Goal: Transaction & Acquisition: Purchase product/service

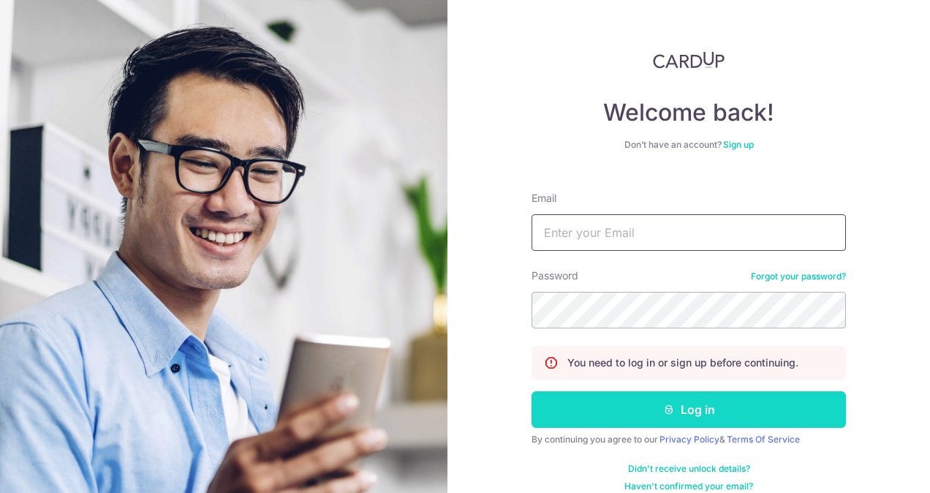
type input "yikkee.chan@gmail.com"
click at [681, 410] on button "Log in" at bounding box center [689, 409] width 314 height 37
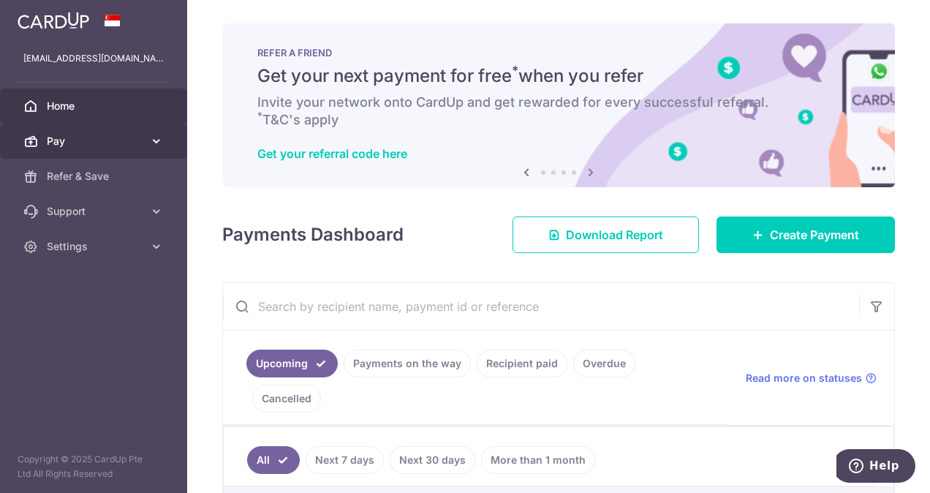
click at [130, 155] on link "Pay" at bounding box center [93, 141] width 187 height 35
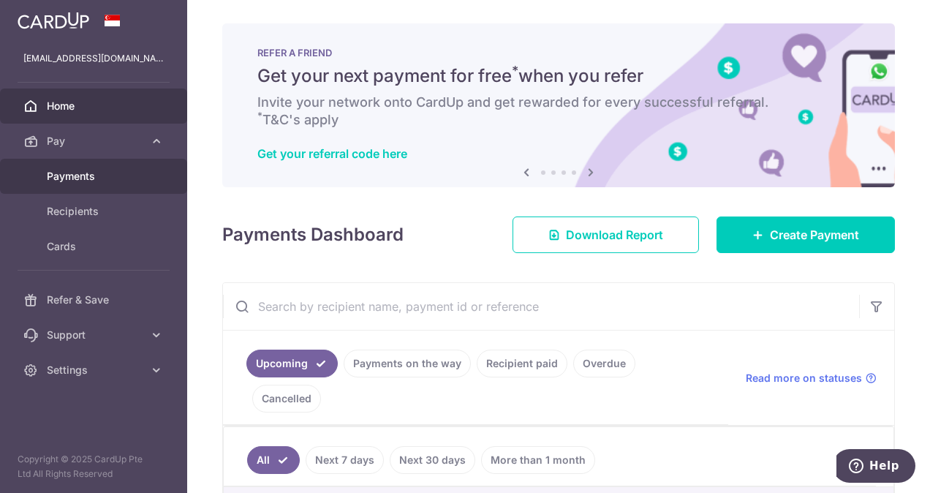
click at [115, 182] on span "Payments" at bounding box center [95, 176] width 97 height 15
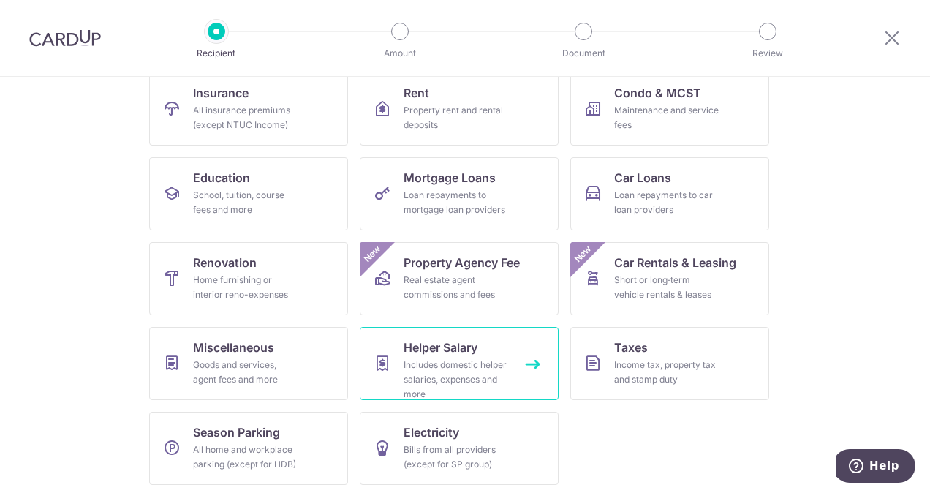
scroll to position [161, 0]
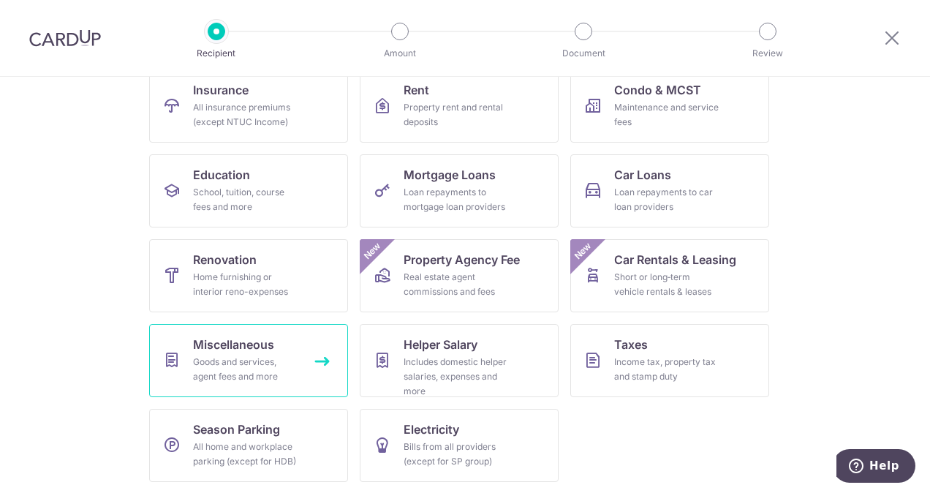
click at [227, 369] on div "Goods and services, agent fees and more" at bounding box center [245, 369] width 105 height 29
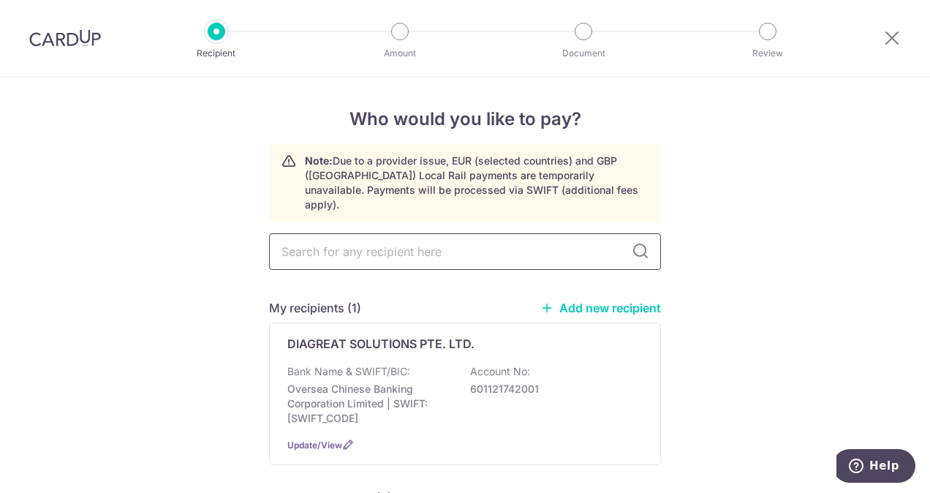
click at [481, 237] on input "text" at bounding box center [465, 251] width 392 height 37
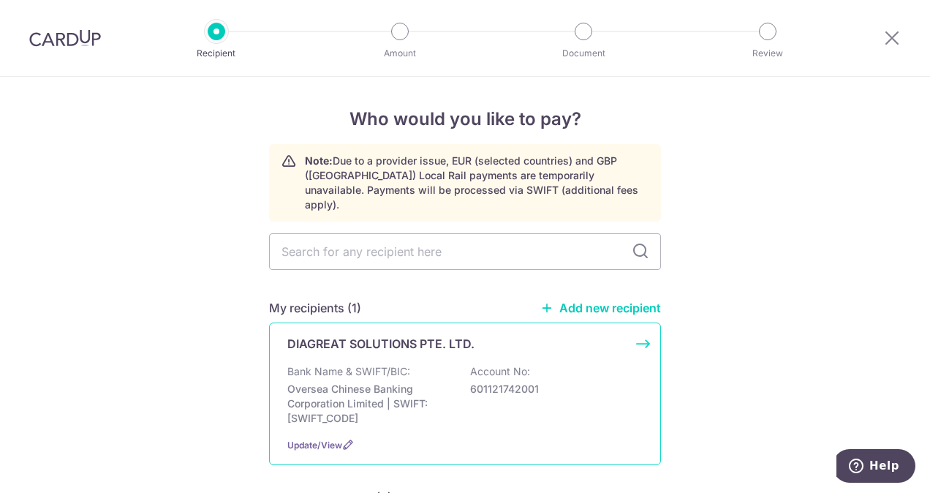
click at [437, 364] on div "Bank Name & SWIFT/BIC: Oversea Chinese Banking Corporation Limited | SWIFT: OCB…" at bounding box center [464, 394] width 355 height 61
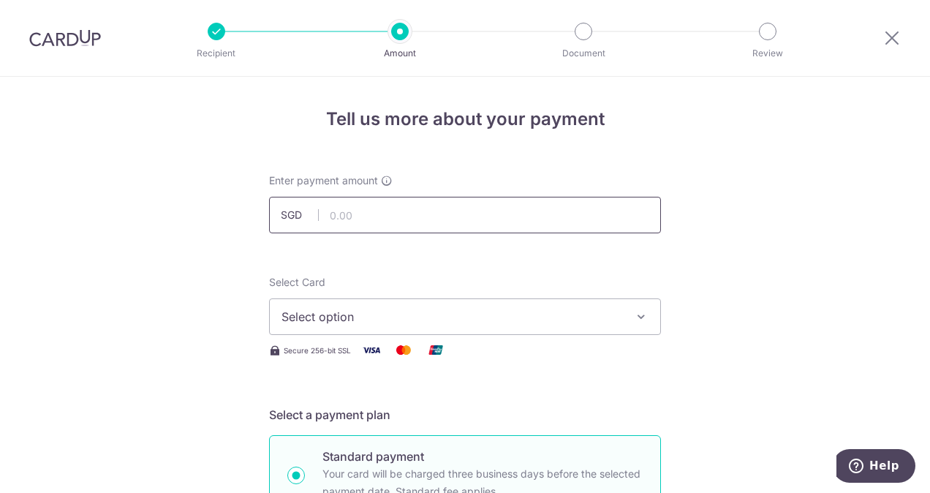
click at [408, 218] on input "text" at bounding box center [465, 215] width 392 height 37
type input "3,280.00"
click at [379, 306] on button "Select option" at bounding box center [465, 316] width 392 height 37
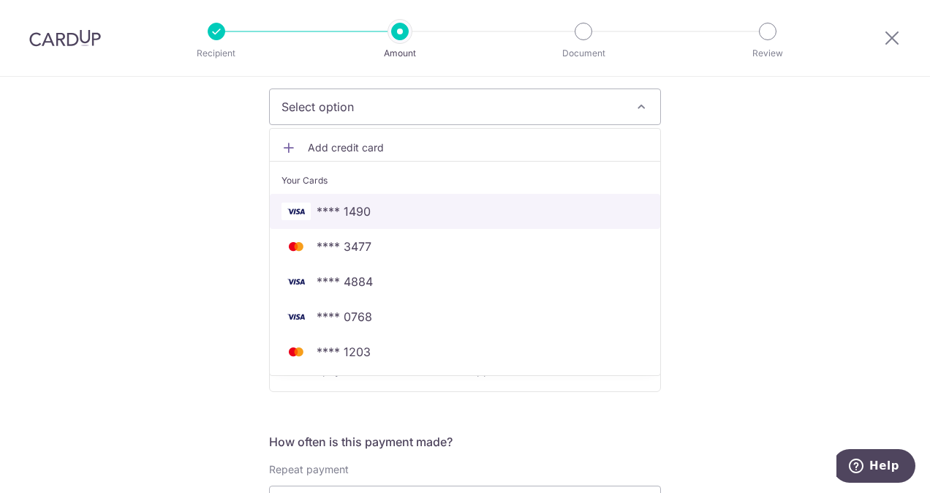
scroll to position [219, 0]
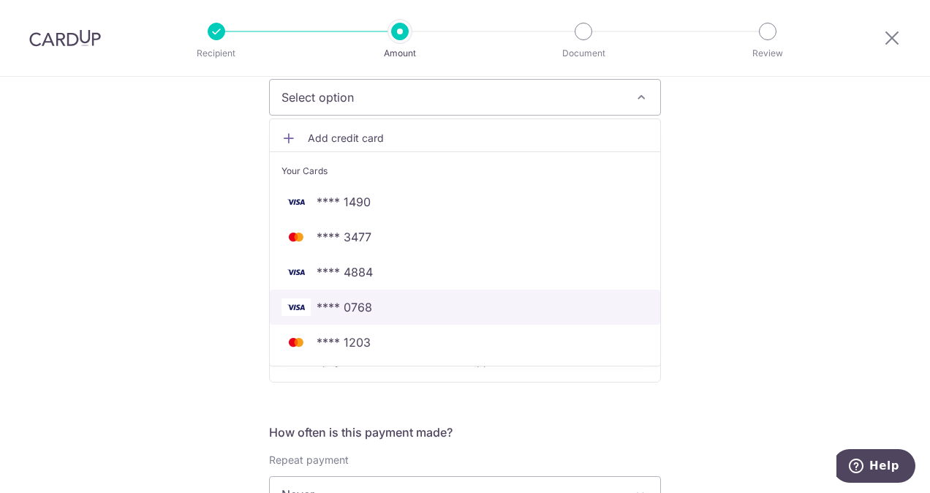
click at [359, 299] on span "**** 0768" at bounding box center [345, 307] width 56 height 18
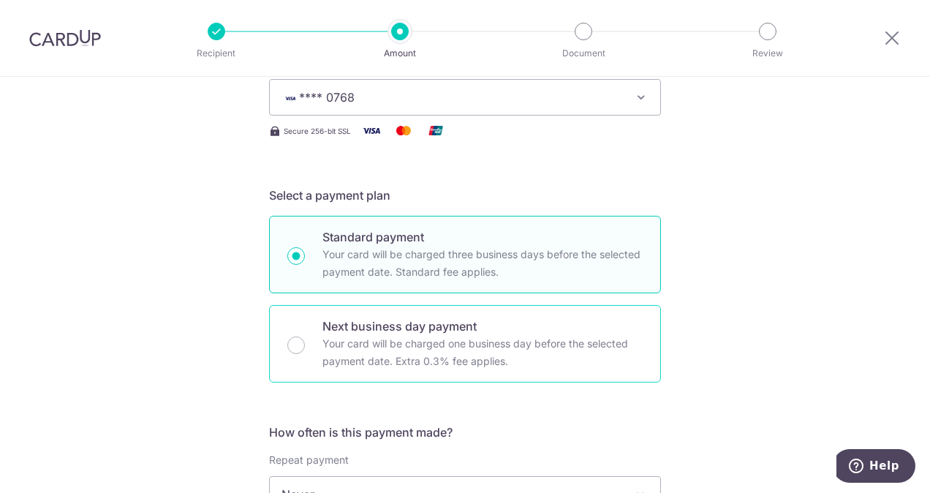
click at [298, 357] on div "Next business day payment Your card will be charged one business day before the…" at bounding box center [465, 344] width 392 height 78
radio input "false"
radio input "true"
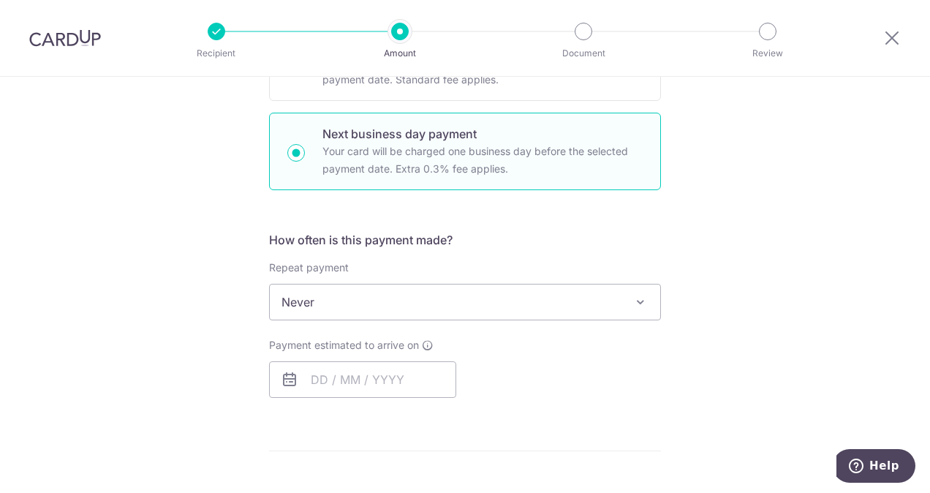
scroll to position [439, 0]
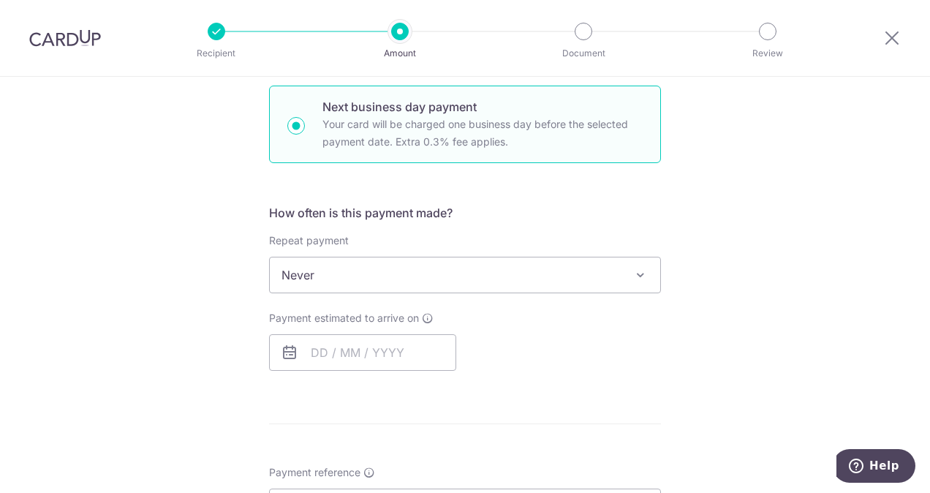
click at [417, 257] on span "Never" at bounding box center [465, 274] width 390 height 35
click at [383, 364] on input "text" at bounding box center [362, 352] width 187 height 37
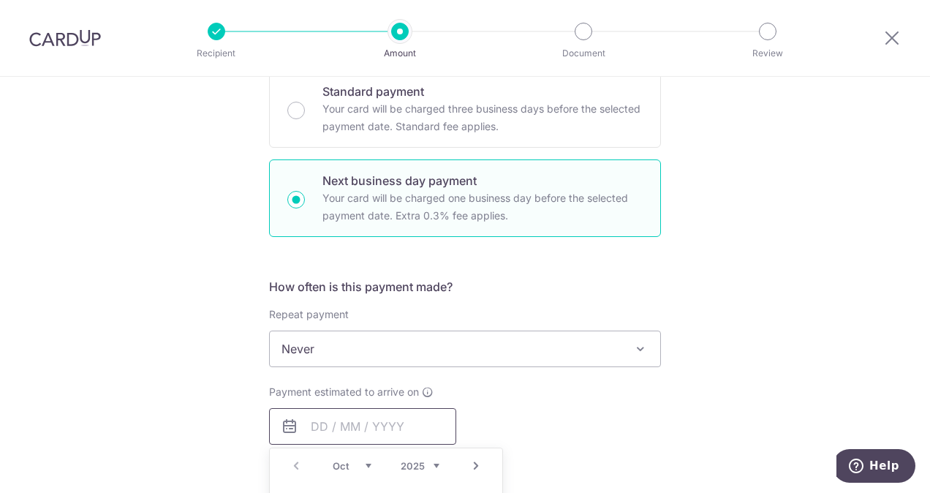
scroll to position [512, 0]
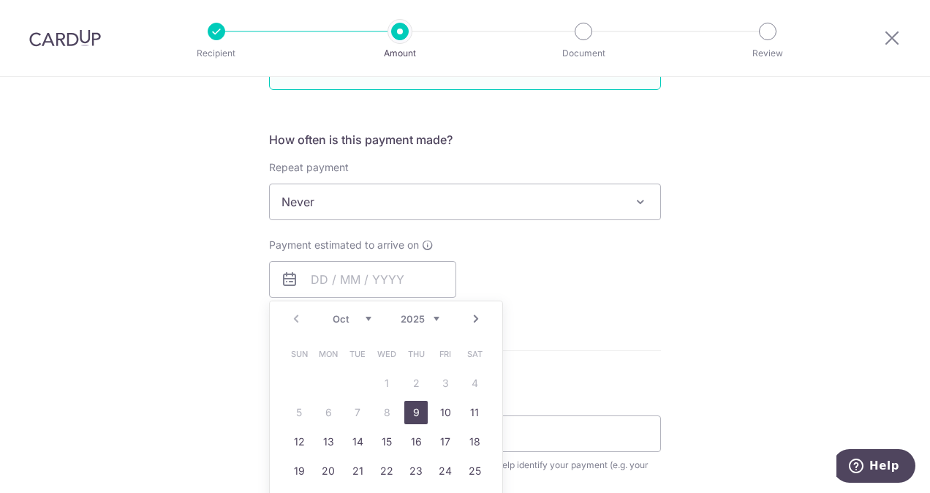
click at [415, 410] on link "9" at bounding box center [415, 412] width 23 height 23
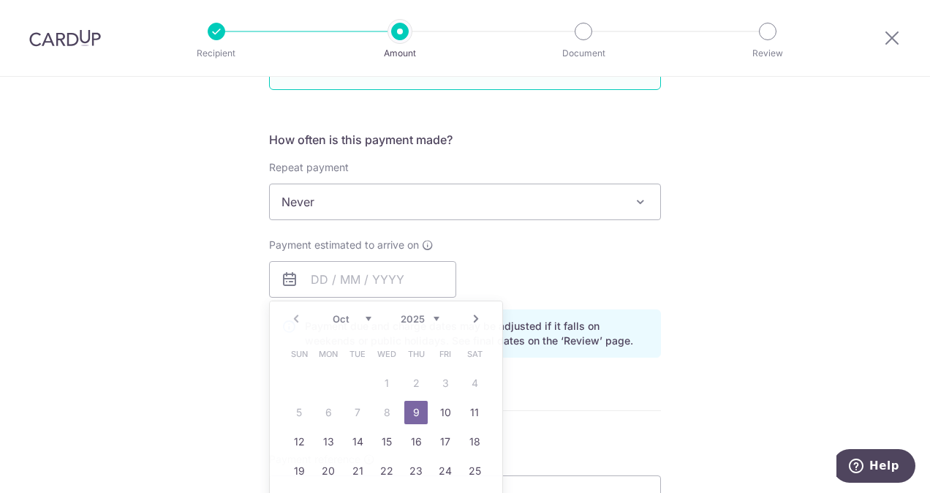
type input "[DATE]"
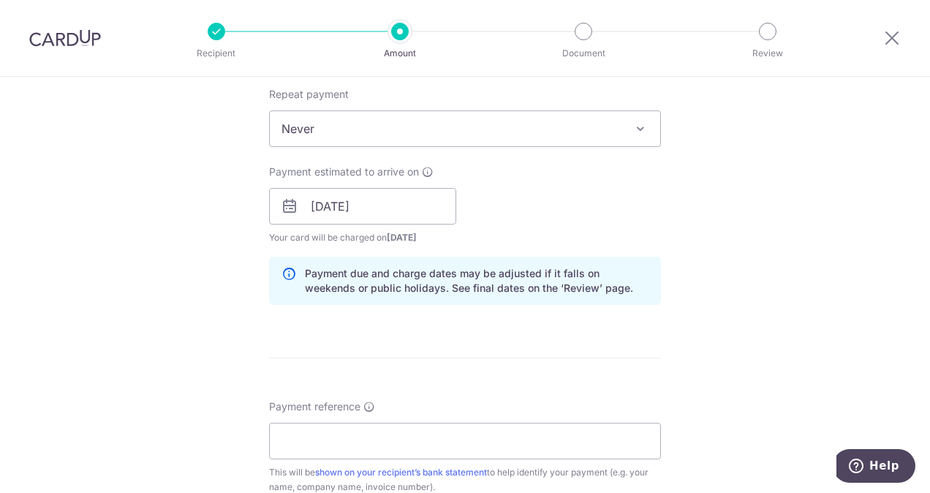
scroll to position [731, 0]
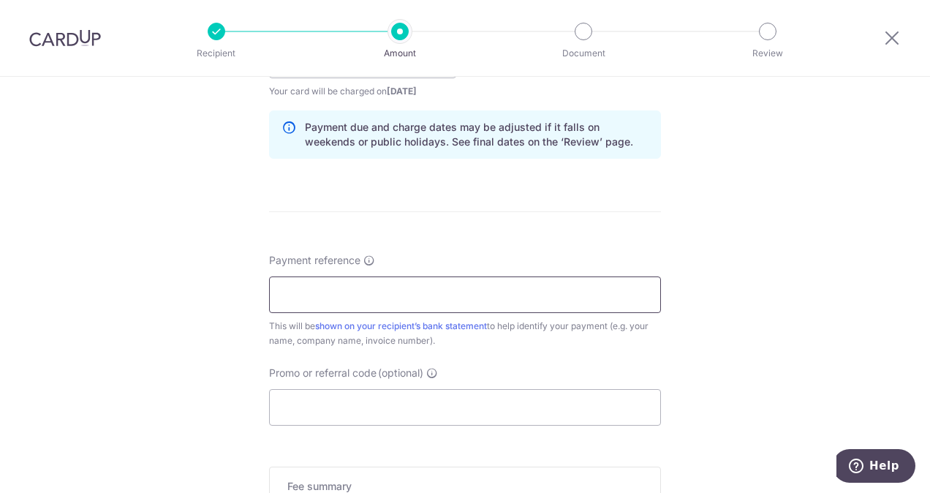
click at [396, 278] on input "Payment reference" at bounding box center [465, 294] width 392 height 37
click at [199, 331] on div "Tell us more about your payment Enter payment amount SGD 3,280.00 3280.00 Selec…" at bounding box center [465, 73] width 930 height 1454
drag, startPoint x: 340, startPoint y: 295, endPoint x: 244, endPoint y: 287, distance: 96.2
click at [244, 287] on div "Tell us more about your payment Enter payment amount SGD 3,280.00 3280.00 Selec…" at bounding box center [465, 73] width 930 height 1454
type input "Furniture"
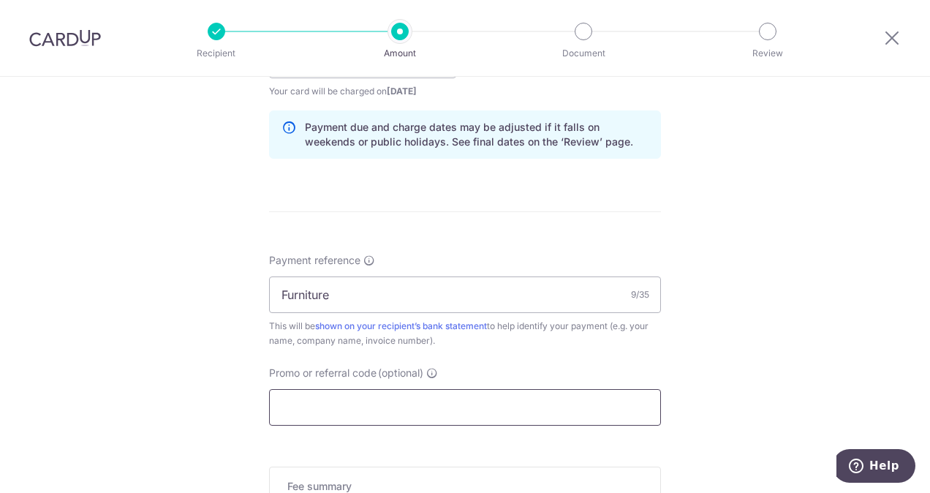
click at [320, 409] on input "Promo or referral code (optional)" at bounding box center [465, 407] width 392 height 37
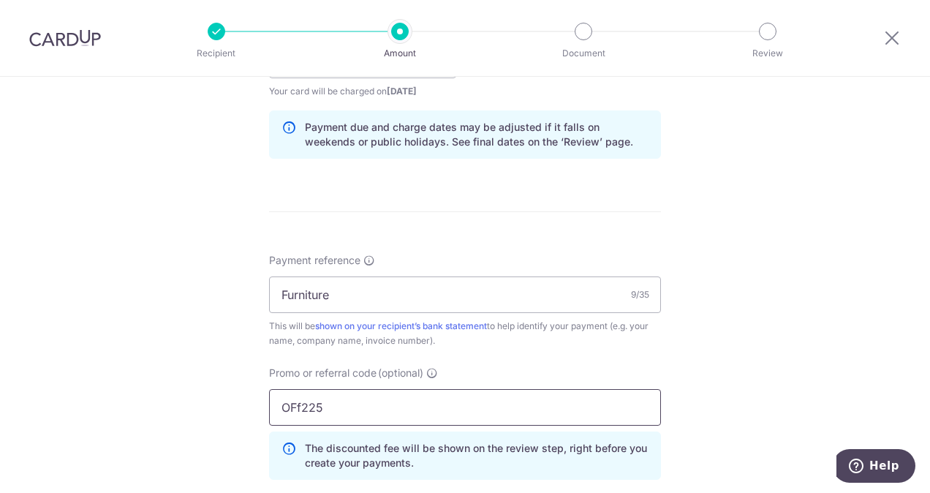
click at [303, 404] on input "OFf225" at bounding box center [465, 407] width 392 height 37
click at [298, 407] on input "OFf225" at bounding box center [465, 407] width 392 height 37
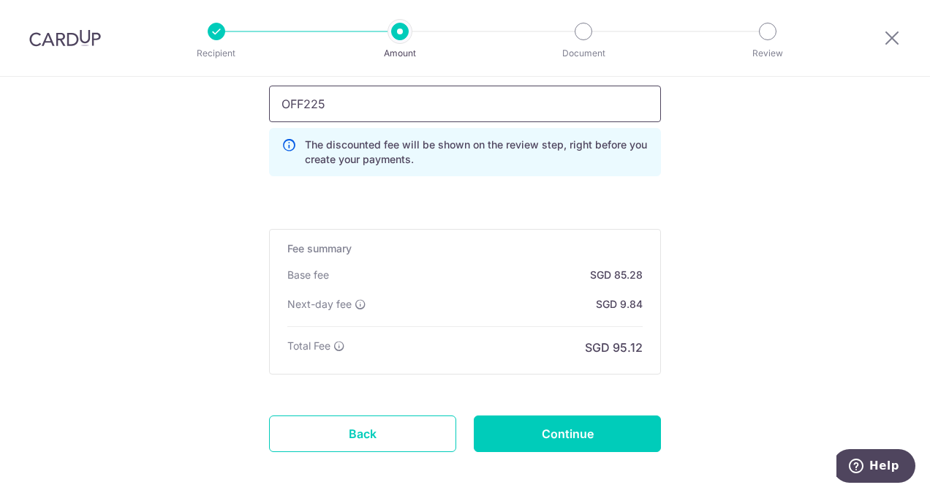
scroll to position [1097, 0]
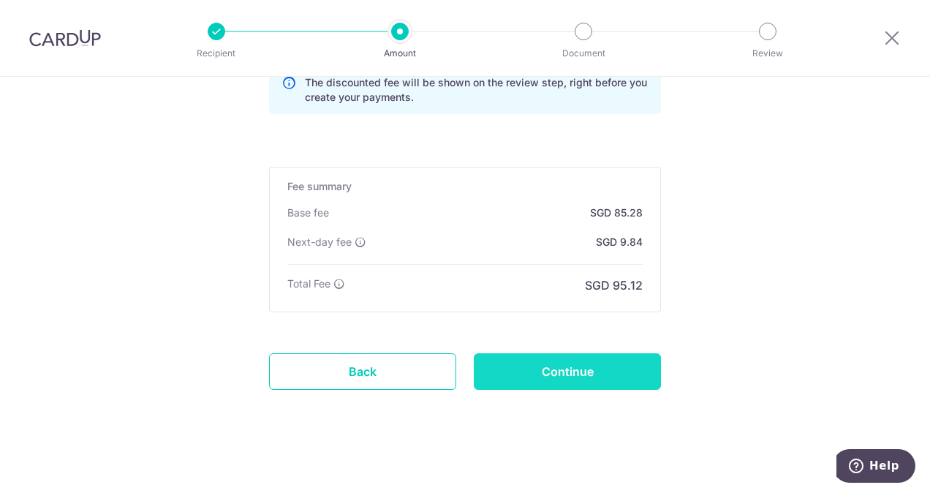
type input "OFF225"
click at [564, 359] on input "Continue" at bounding box center [567, 371] width 187 height 37
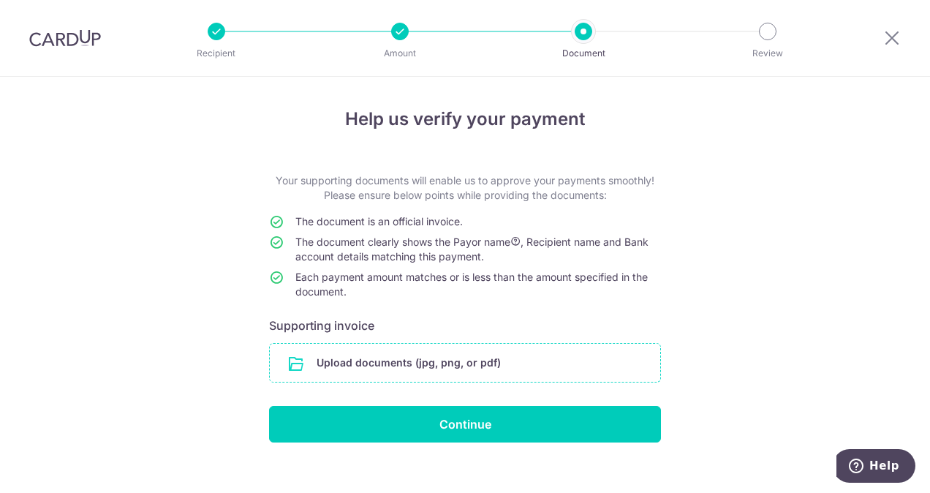
click at [472, 360] on input "file" at bounding box center [465, 363] width 390 height 38
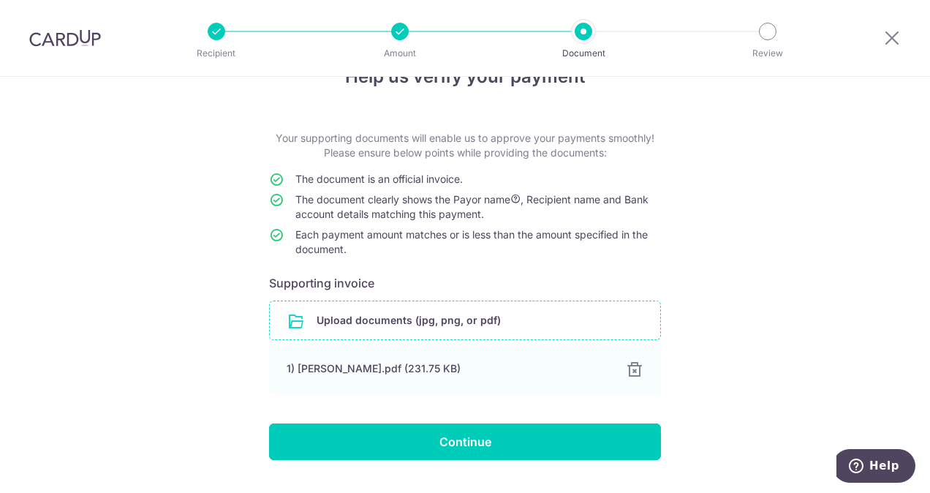
scroll to position [77, 0]
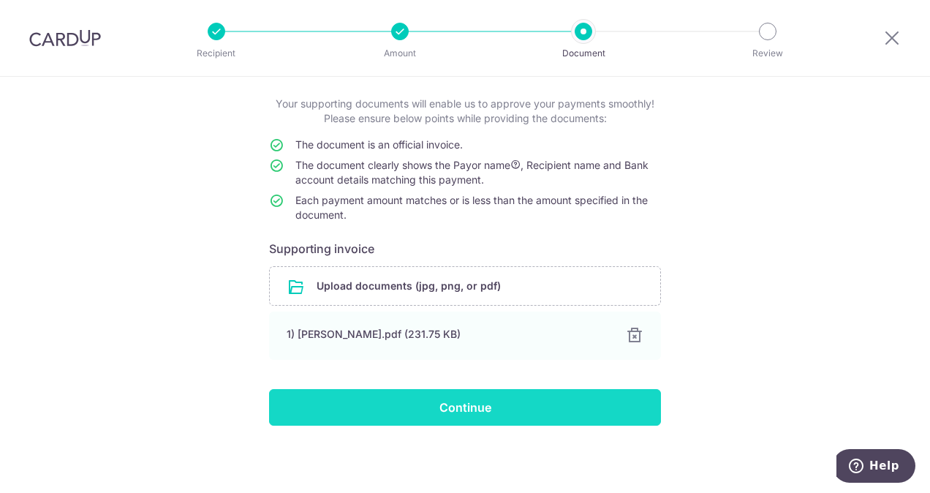
click at [481, 411] on input "Continue" at bounding box center [465, 407] width 392 height 37
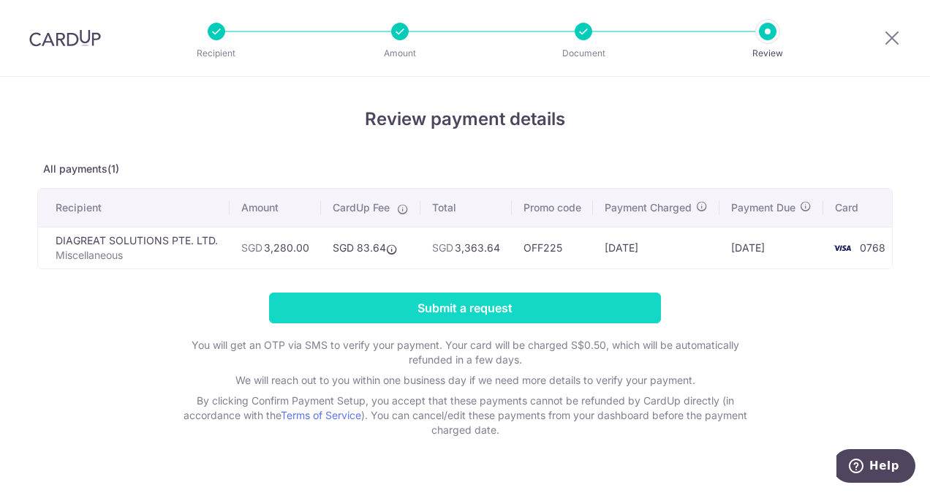
click at [381, 319] on input "Submit a request" at bounding box center [465, 307] width 392 height 31
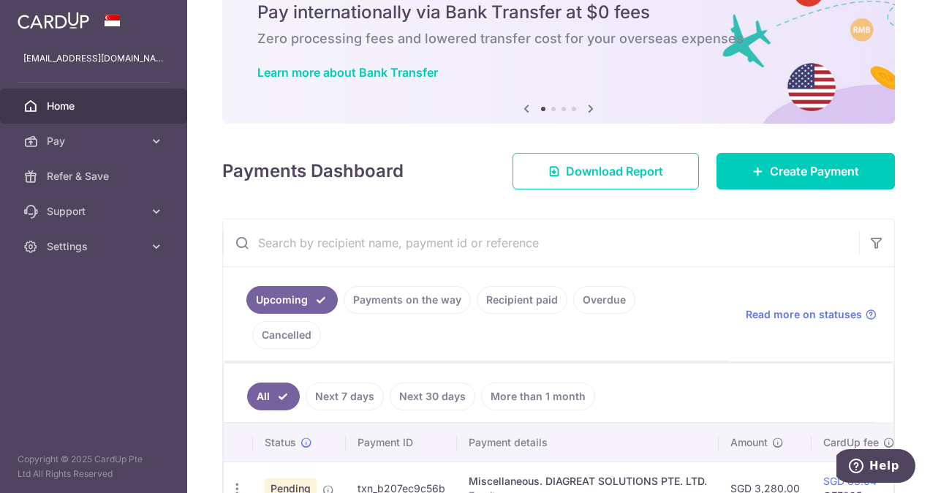
scroll to position [124, 0]
